Goal: Ask a question: Seek information or help from site administrators or community

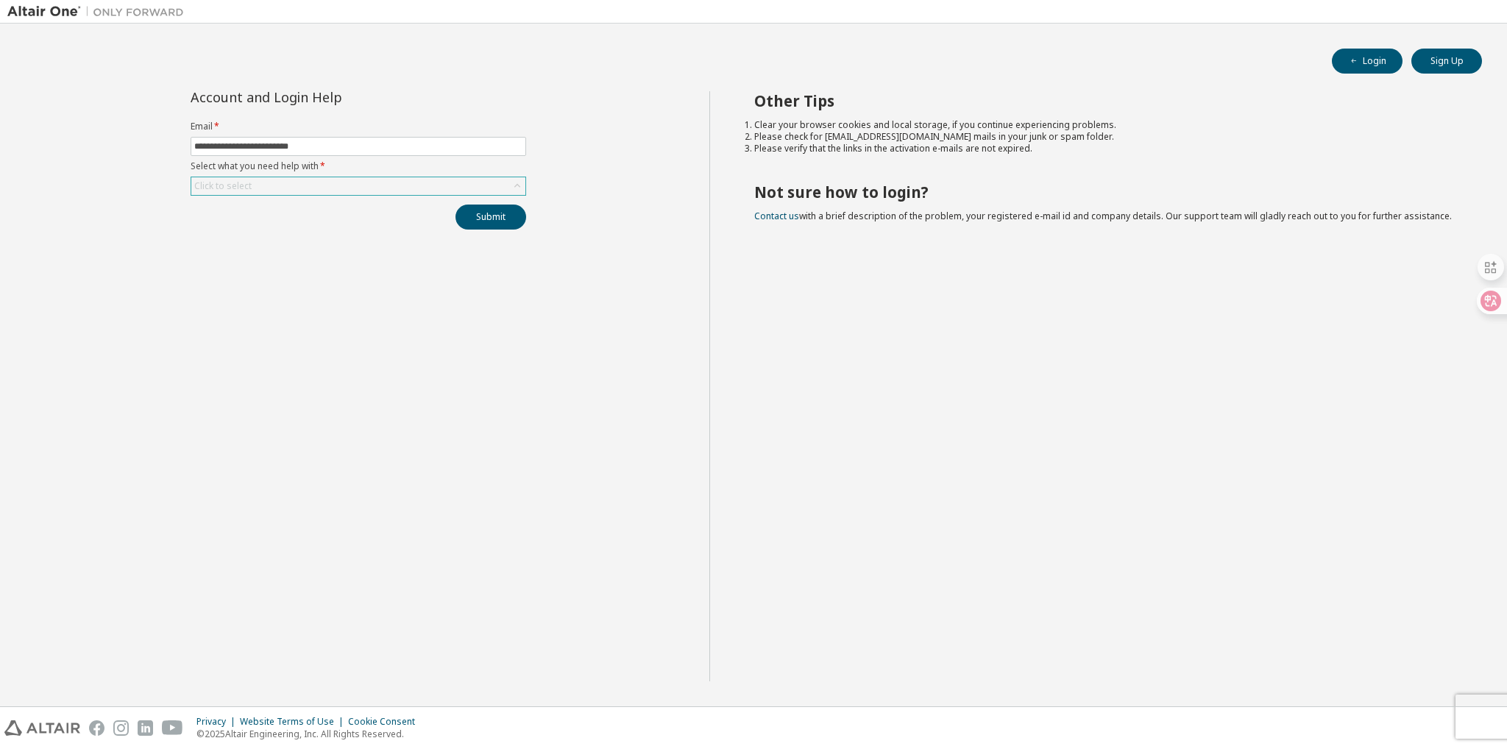
click at [349, 191] on div "Click to select" at bounding box center [358, 186] width 334 height 18
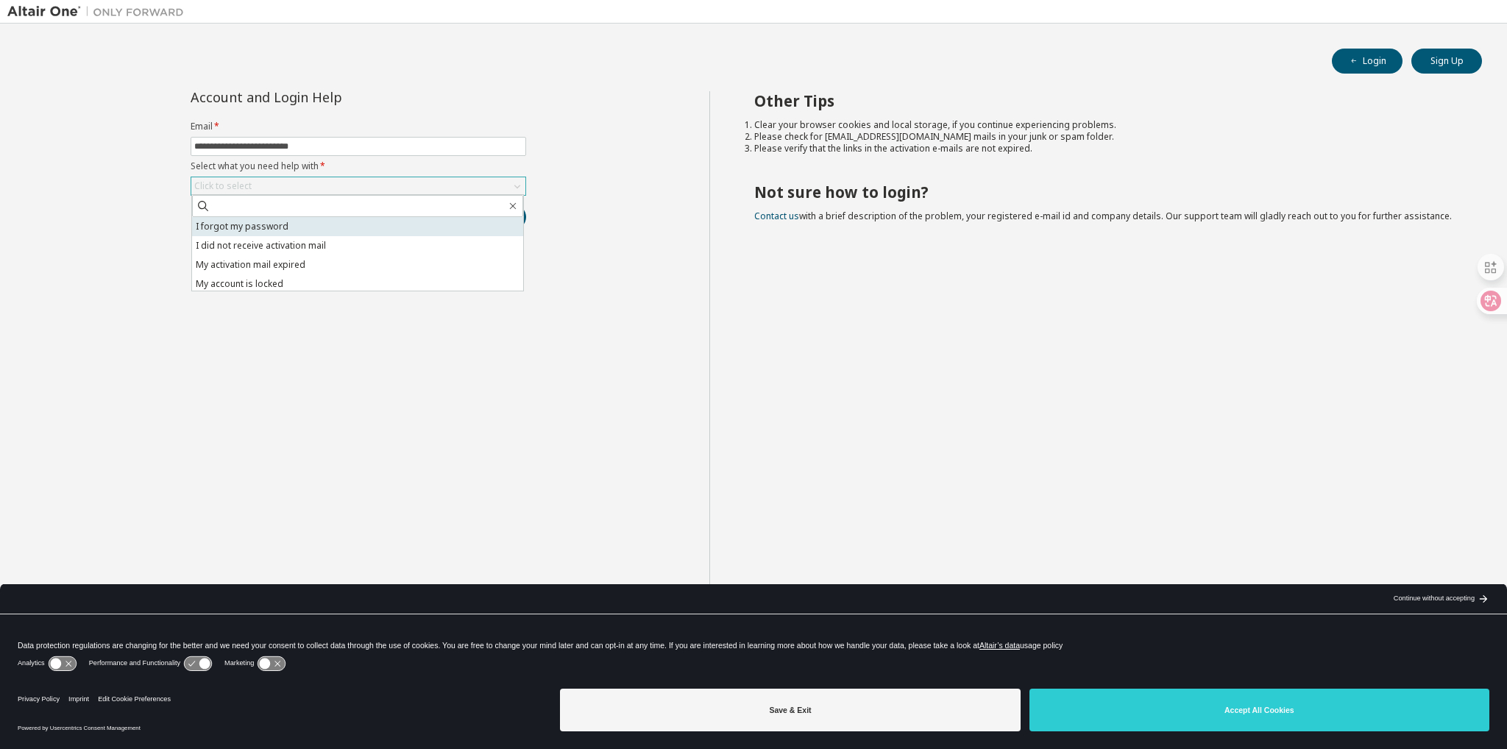
click at [332, 220] on li "I forgot my password" at bounding box center [357, 226] width 331 height 19
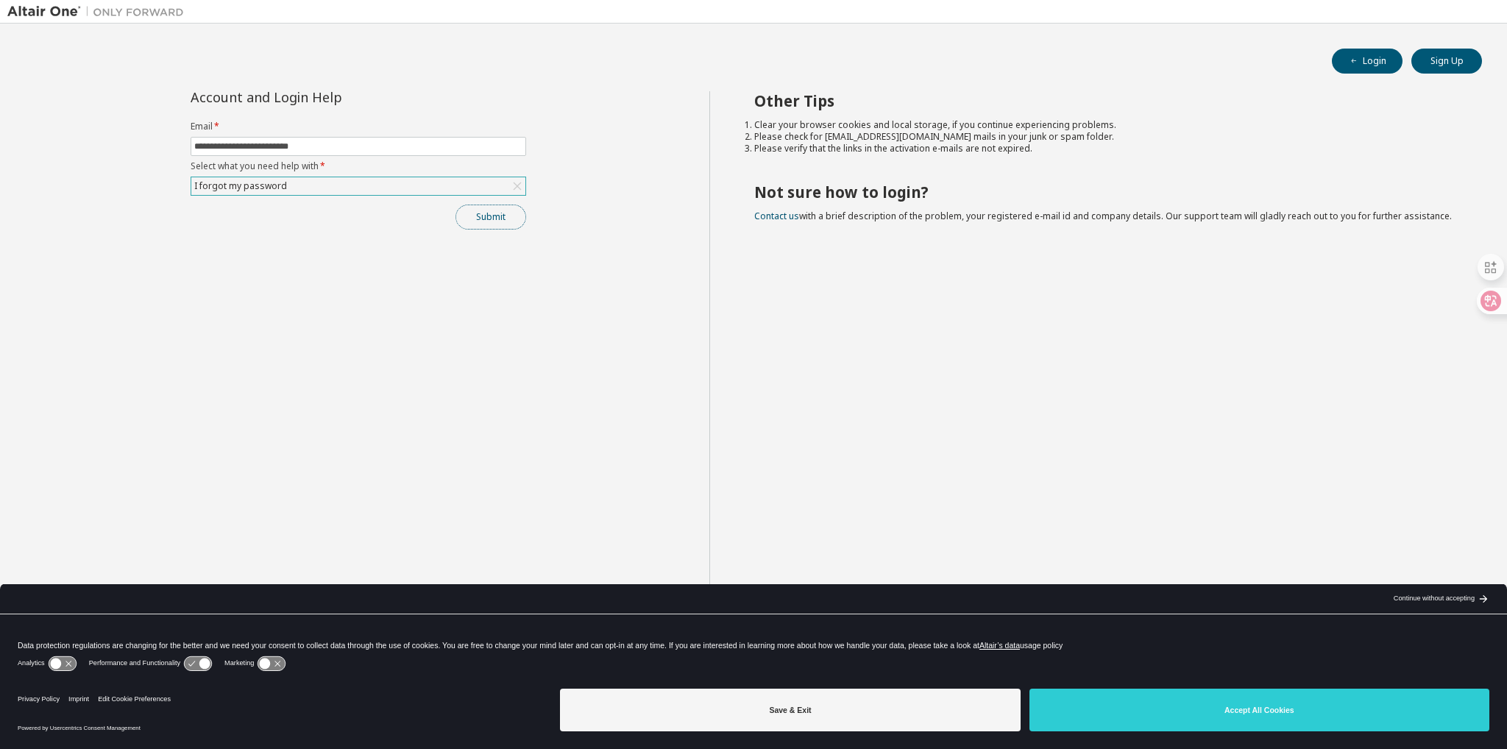
click at [489, 214] on button "Submit" at bounding box center [490, 217] width 71 height 25
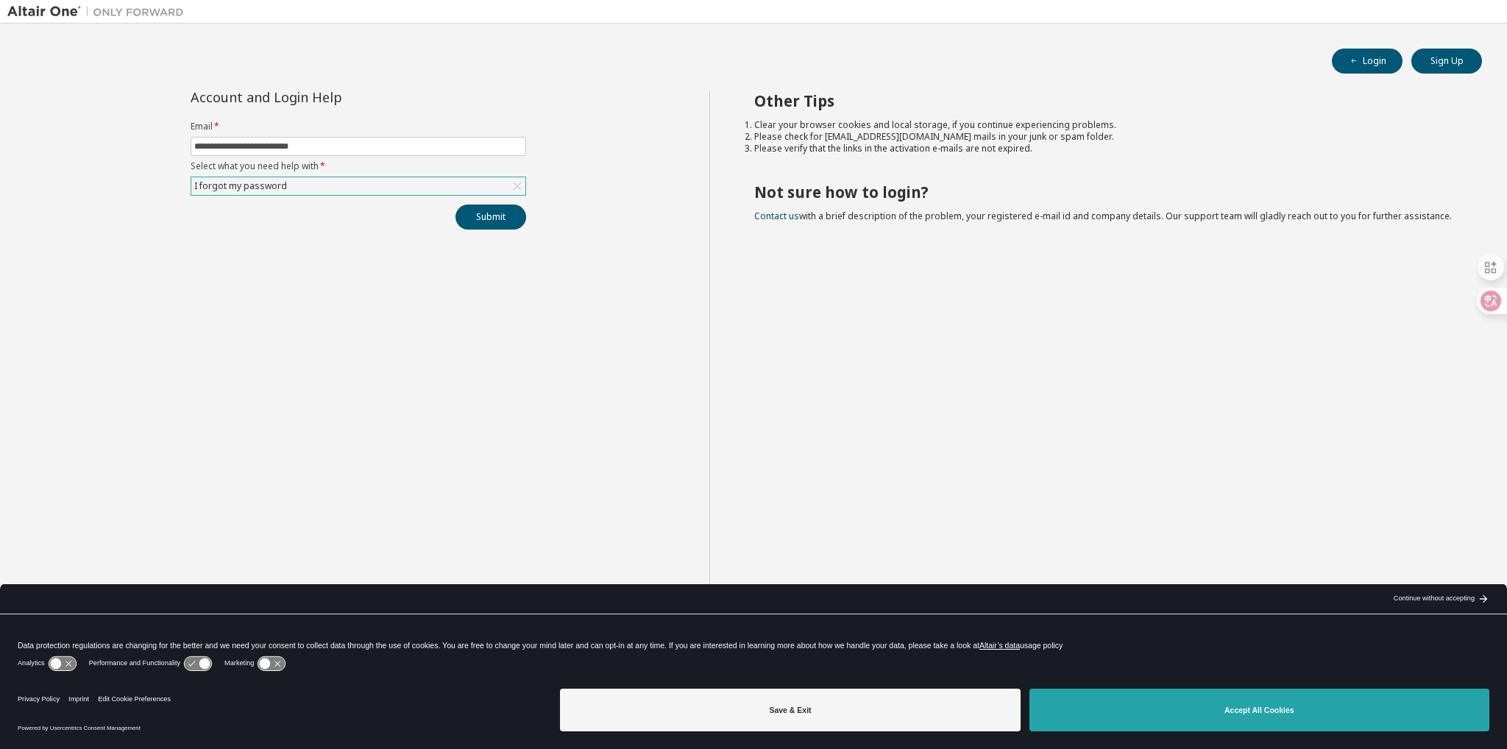
click at [1196, 697] on button "Accept All Cookies" at bounding box center [1259, 710] width 460 height 43
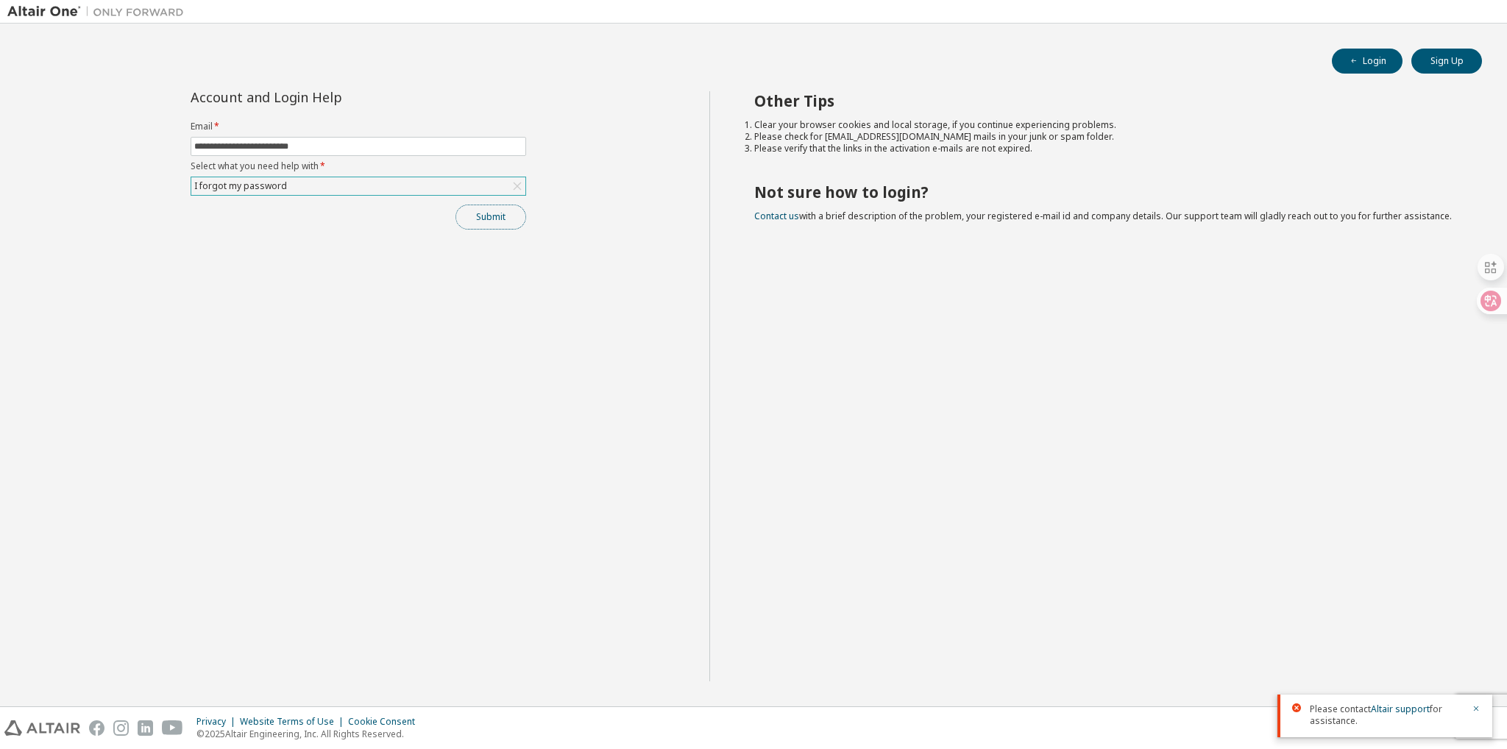
click at [489, 221] on button "Submit" at bounding box center [490, 217] width 71 height 25
drag, startPoint x: 337, startPoint y: 262, endPoint x: 444, endPoint y: 398, distance: 172.9
